Goal: Register for event/course

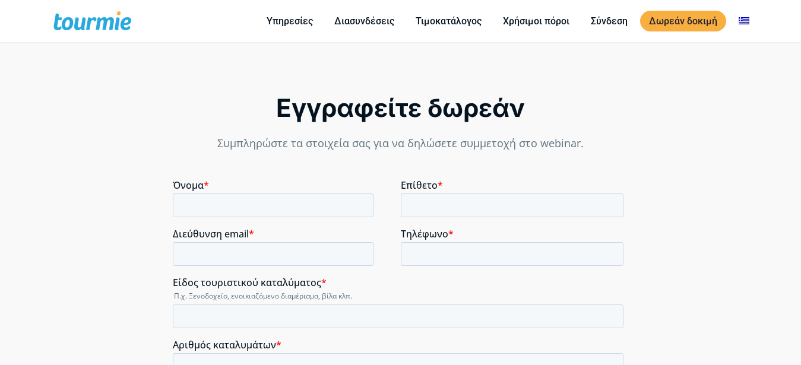
click at [315, 206] on input "Όνομα *" at bounding box center [272, 205] width 201 height 24
type input "Θοδωρής"
click at [428, 207] on input "Επίθετο *" at bounding box center [511, 205] width 223 height 24
type input "Γαβράς"
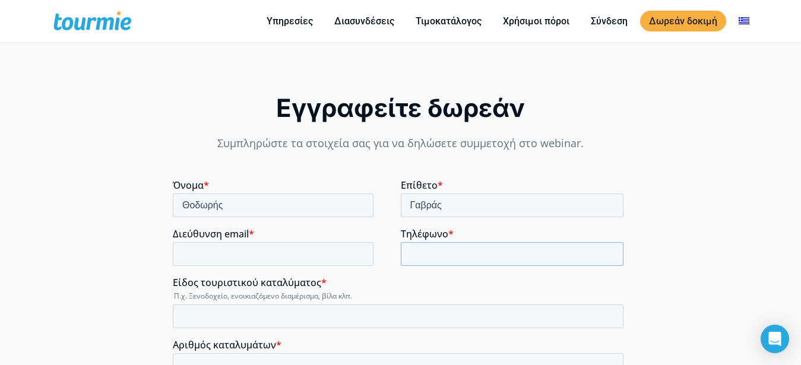
click at [423, 260] on input "Τηλέφωνο *" at bounding box center [511, 254] width 223 height 24
click at [422, 259] on input "Τηλέφωνο *" at bounding box center [511, 254] width 223 height 24
type input "6977429232"
click at [308, 262] on input "Διεύθυνση email *" at bounding box center [272, 254] width 201 height 24
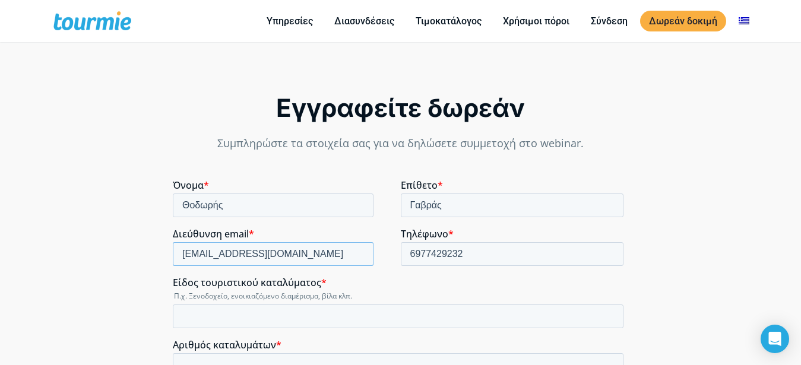
type input "[EMAIL_ADDRESS][DOMAIN_NAME]"
click at [301, 325] on input "Είδος τουριστικού καταλύματος *" at bounding box center [397, 316] width 450 height 24
click at [305, 320] on input "Είδος τουριστικού καταλύματος *" at bounding box center [397, 316] width 450 height 24
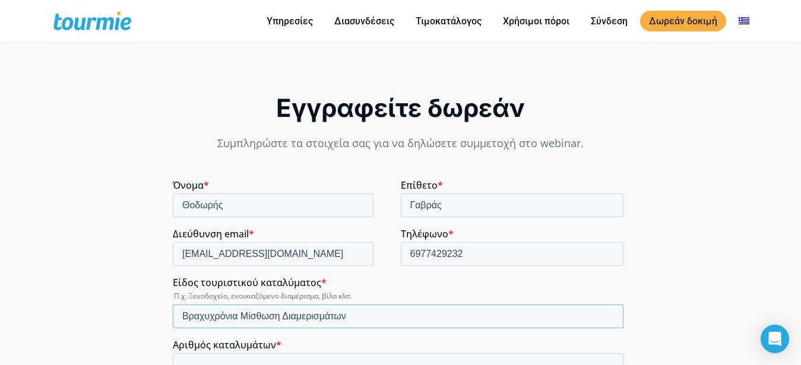
type input "Βραχυχρόνια Μίσθωση Διαμερισμάτων"
click at [293, 363] on input "Αριθμός καταλυμάτων *" at bounding box center [397, 365] width 450 height 24
click at [293, 362] on input "Αριθμός καταλυμάτων *" at bounding box center [397, 365] width 450 height 24
click at [608, 364] on input "-1" at bounding box center [397, 365] width 450 height 24
click at [608, 364] on input "-2" at bounding box center [397, 365] width 450 height 24
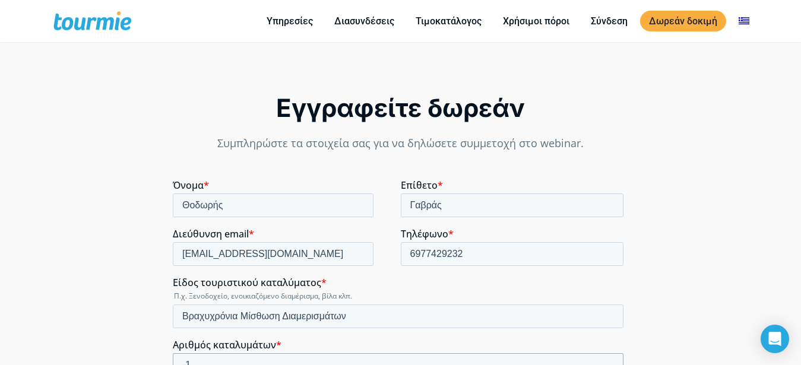
click at [607, 361] on input "-1" at bounding box center [397, 365] width 450 height 24
click at [607, 361] on input "0" at bounding box center [397, 365] width 450 height 24
click at [607, 361] on input "1" at bounding box center [397, 365] width 450 height 24
type input "2"
click at [607, 361] on input "2" at bounding box center [397, 365] width 450 height 24
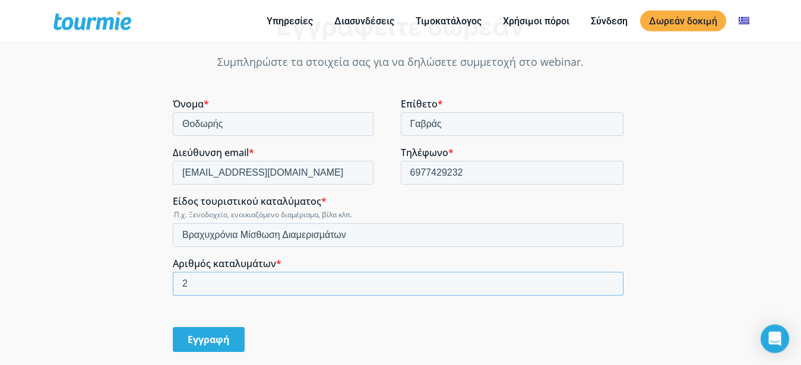
scroll to position [1050, 0]
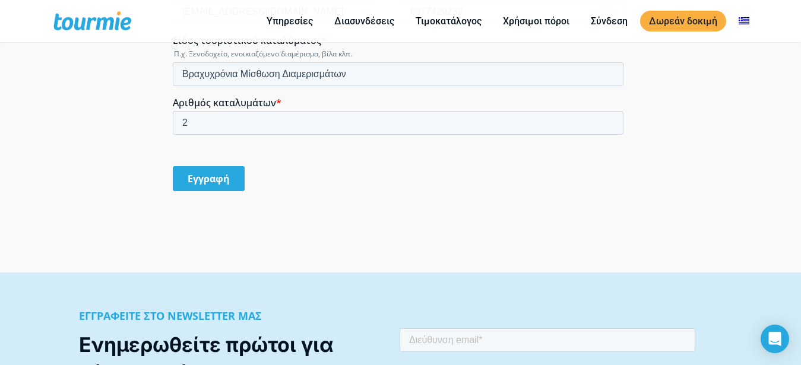
click at [220, 183] on input "Εγγραφή" at bounding box center [208, 179] width 72 height 25
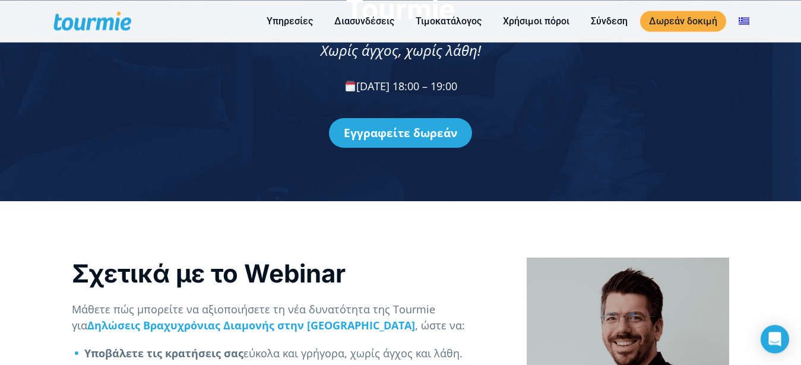
scroll to position [175, 0]
